Goal: Information Seeking & Learning: Check status

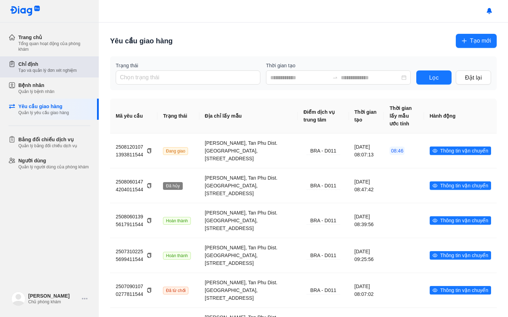
click at [48, 59] on div "Chỉ định Tạo và quản lý đơn xét nghiệm" at bounding box center [53, 66] width 90 height 21
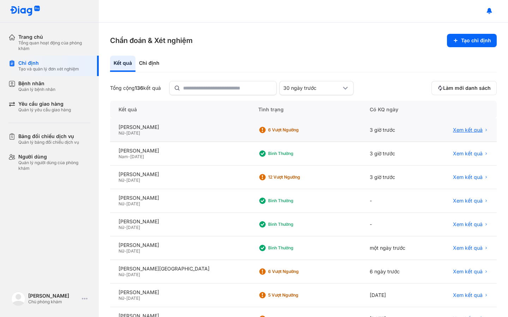
click at [457, 127] on span "Xem kết quả" at bounding box center [468, 130] width 30 height 6
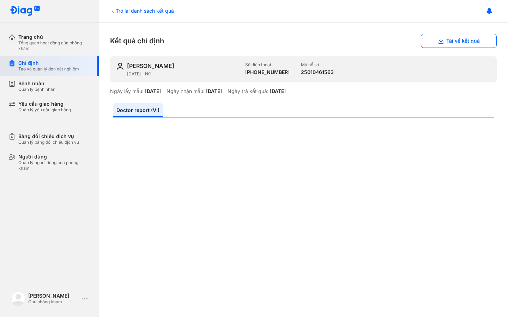
click at [57, 63] on div "Chỉ định" at bounding box center [48, 63] width 61 height 6
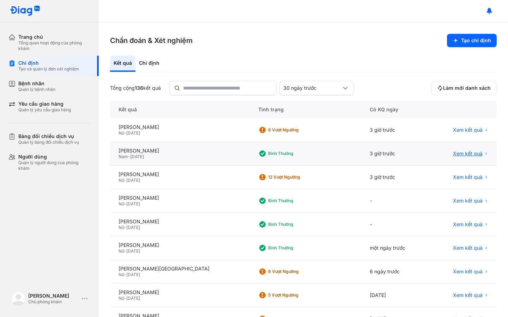
click at [456, 152] on span "Xem kết quả" at bounding box center [468, 154] width 30 height 6
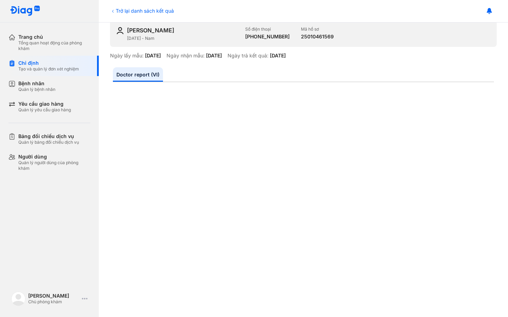
scroll to position [36, 0]
click at [49, 63] on div "Chỉ định" at bounding box center [48, 63] width 61 height 6
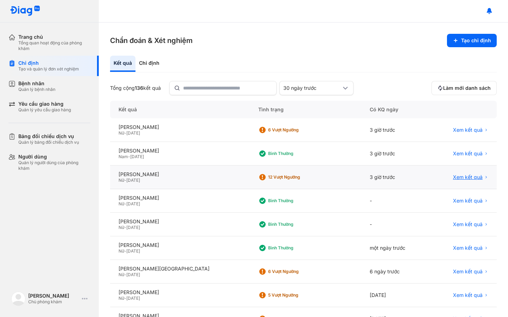
click at [463, 180] on span "Xem kết quả" at bounding box center [468, 177] width 30 height 6
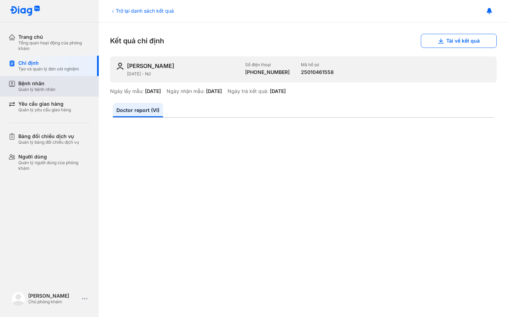
click at [52, 87] on div "Quản lý bệnh nhân" at bounding box center [36, 90] width 37 height 6
